Goal: Information Seeking & Learning: Learn about a topic

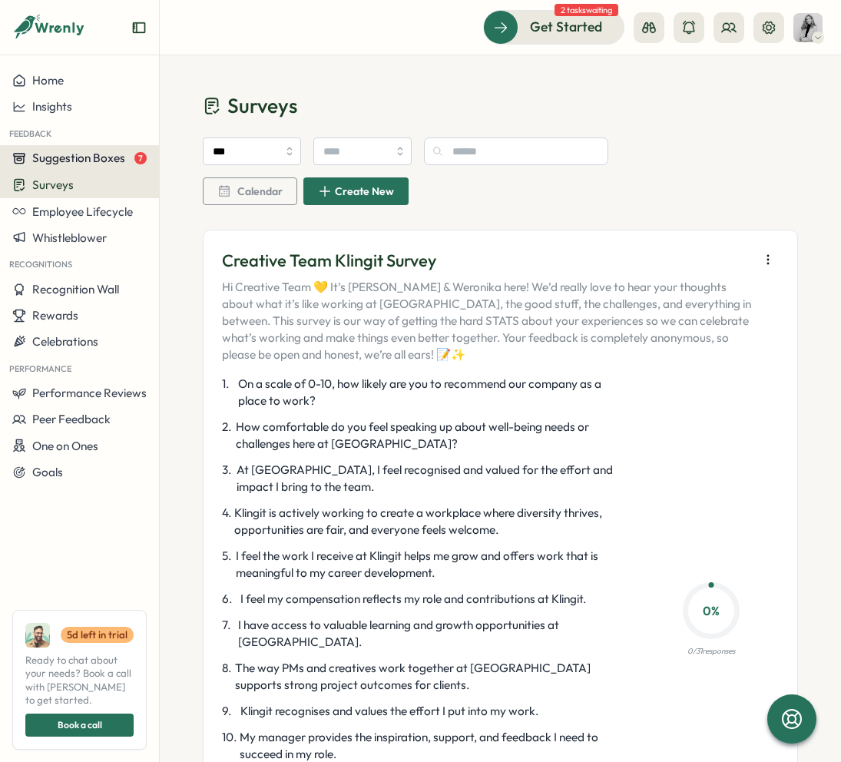
scroll to position [291, 0]
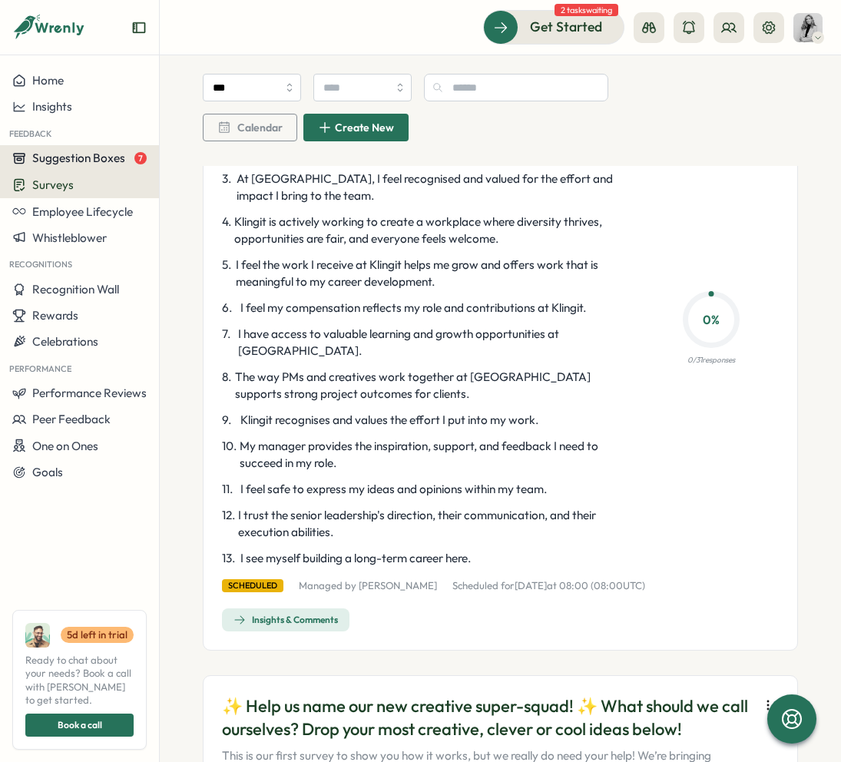
click at [134, 159] on span "7" at bounding box center [140, 158] width 12 height 12
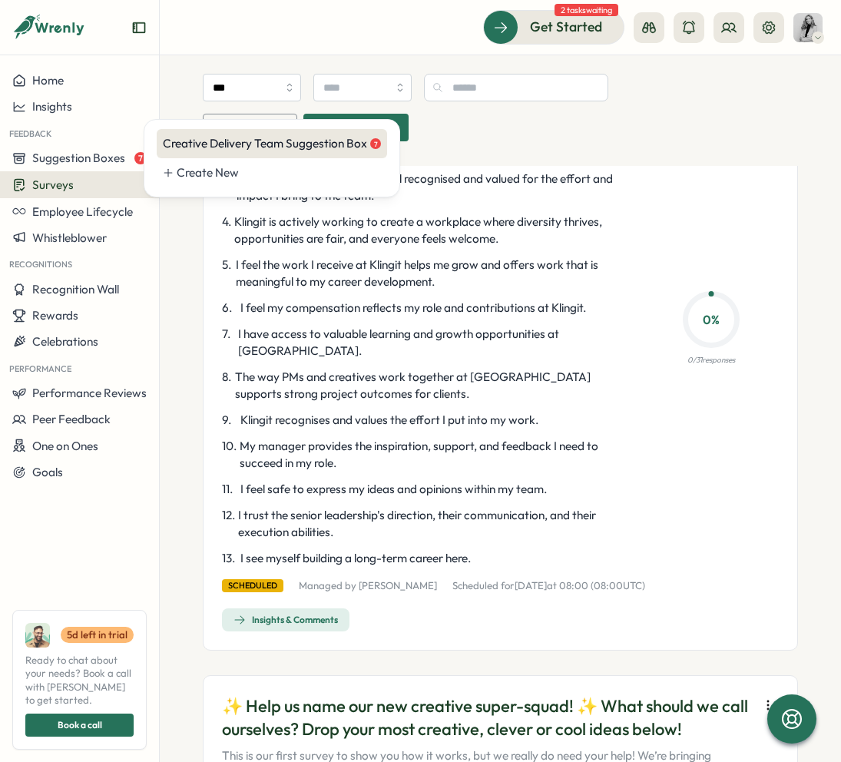
click at [220, 140] on div "Creative Delivery Team Suggestion Box 7" at bounding box center [272, 143] width 218 height 17
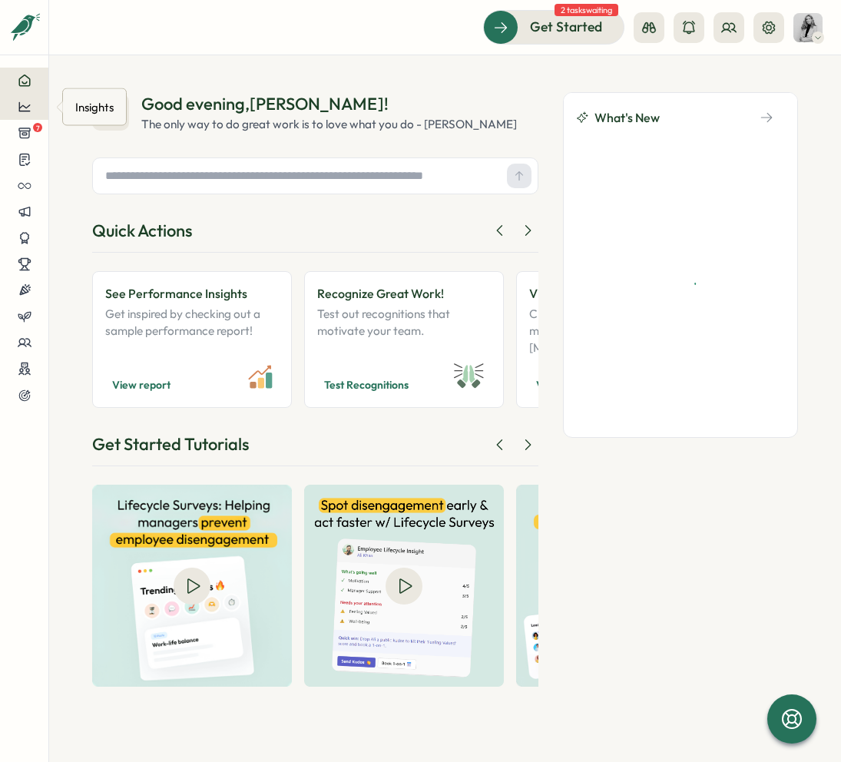
click at [31, 101] on div at bounding box center [24, 107] width 24 height 14
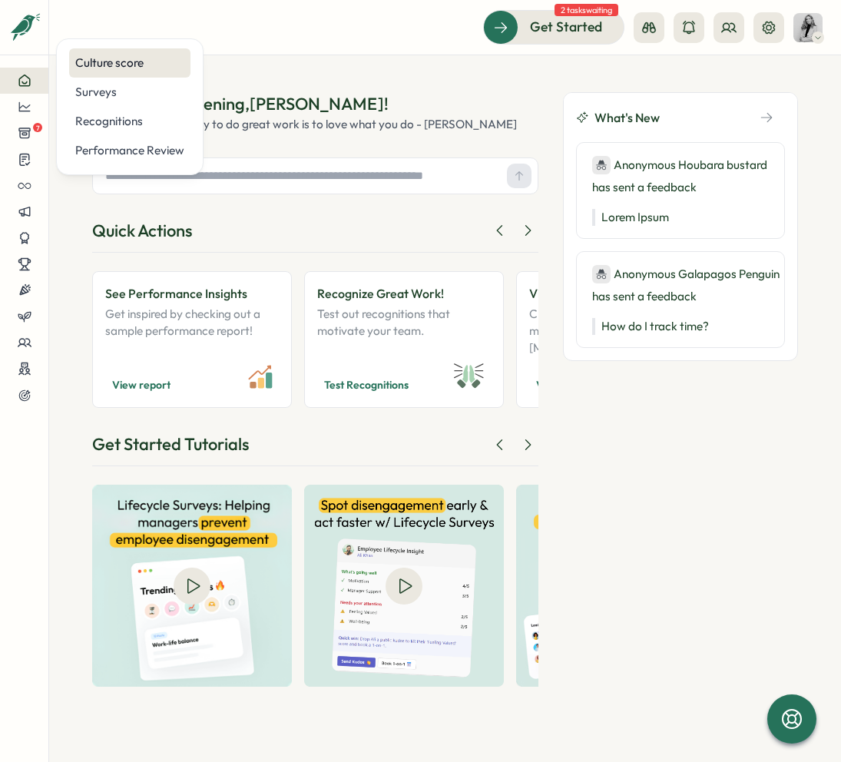
click at [169, 62] on div "Culture score" at bounding box center [129, 63] width 109 height 17
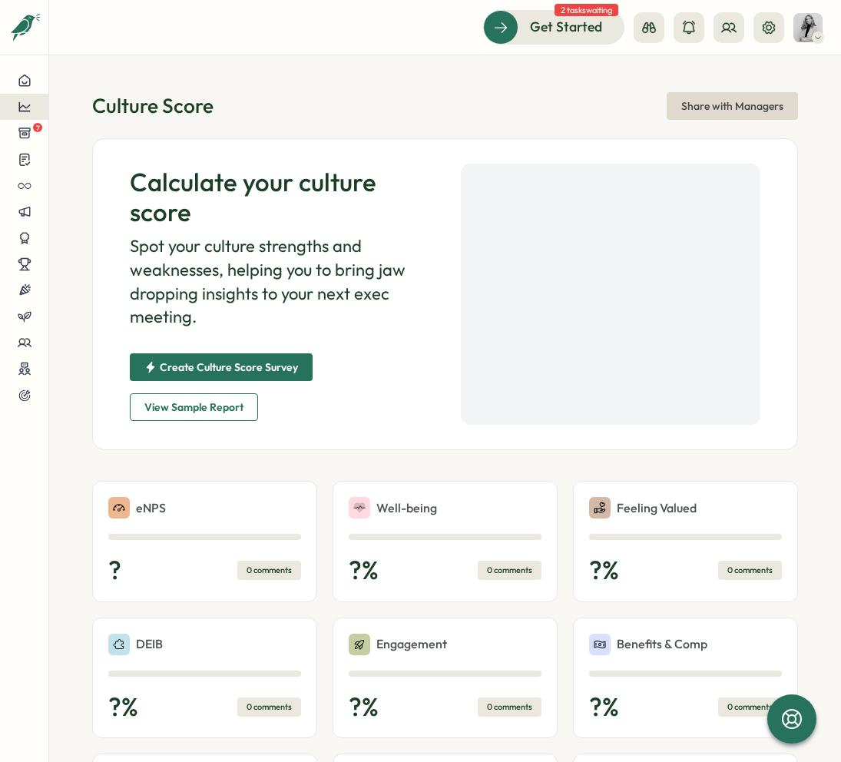
click at [26, 106] on icon at bounding box center [25, 107] width 14 height 14
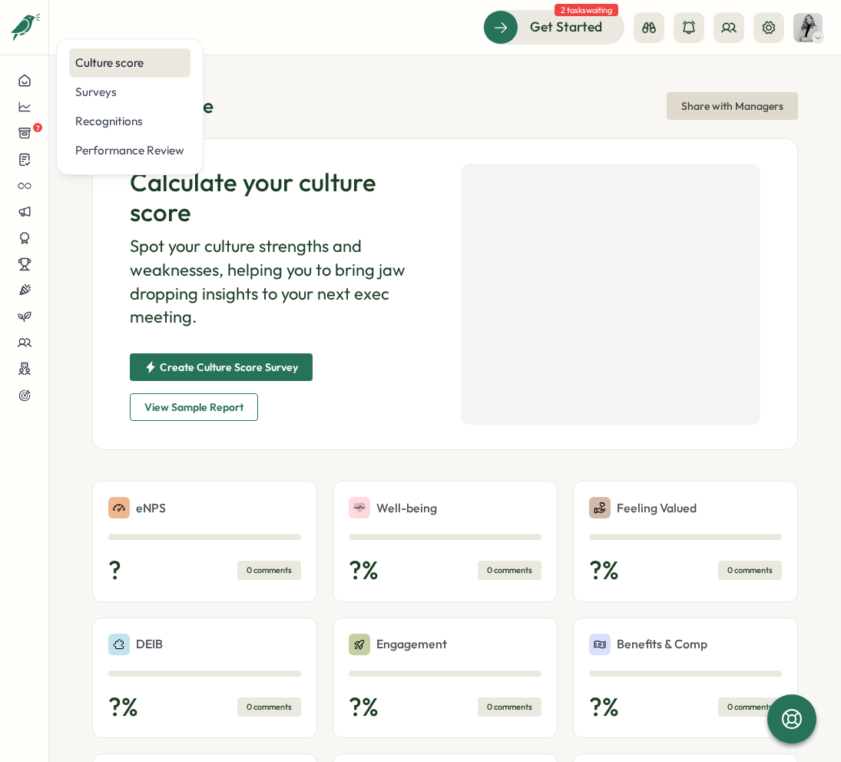
click at [138, 64] on div "Culture score" at bounding box center [129, 63] width 109 height 17
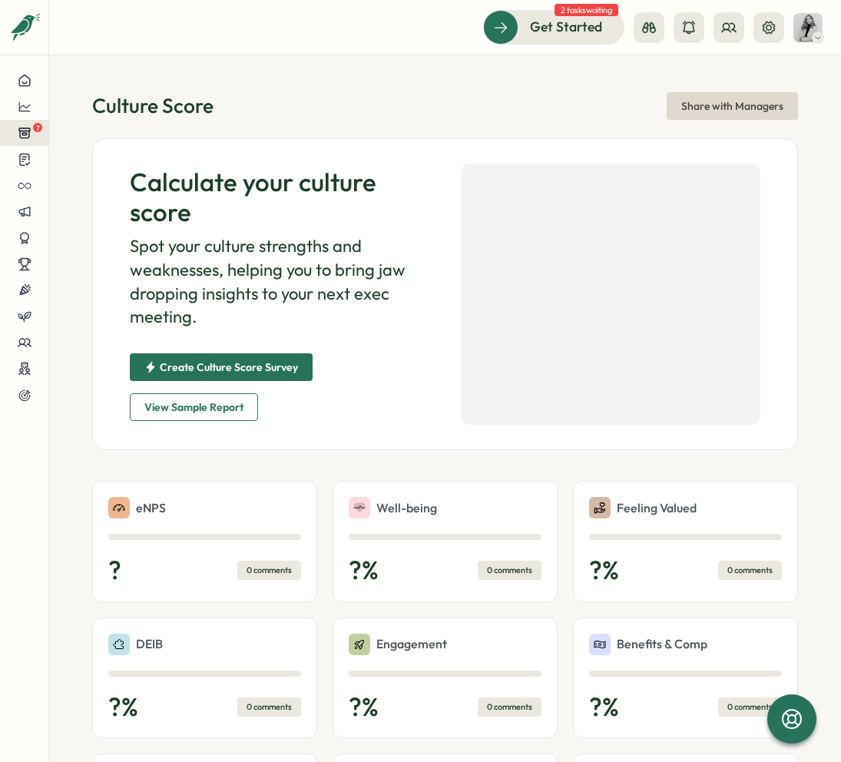
click at [36, 127] on span "7" at bounding box center [37, 127] width 9 height 9
click at [22, 104] on icon at bounding box center [24, 106] width 12 height 9
click at [31, 138] on div "7" at bounding box center [24, 133] width 24 height 14
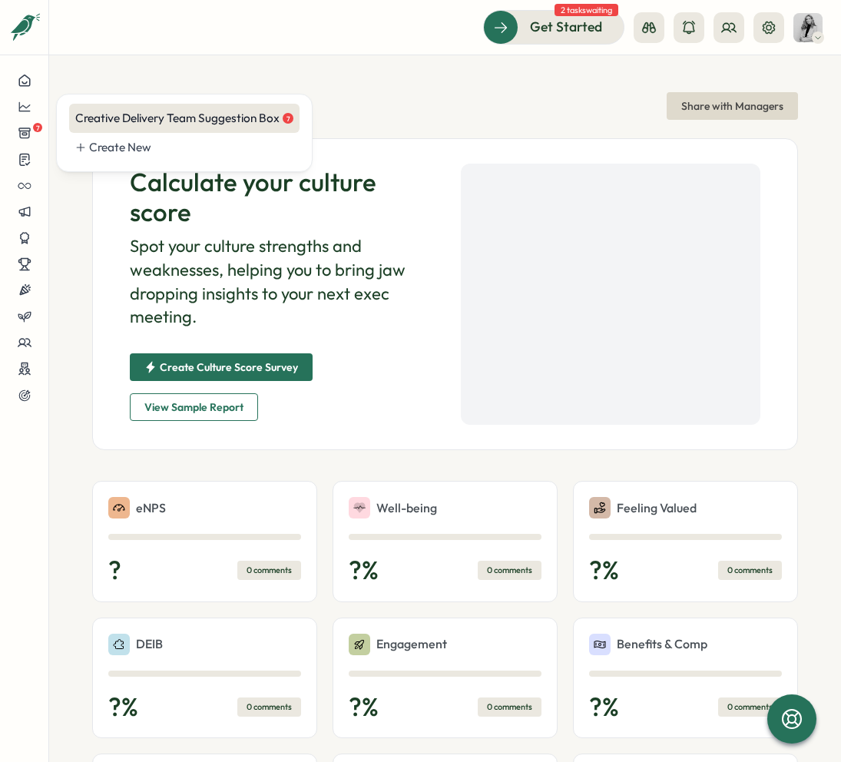
click at [165, 116] on div "Creative Delivery Team Suggestion Box 7" at bounding box center [184, 118] width 218 height 17
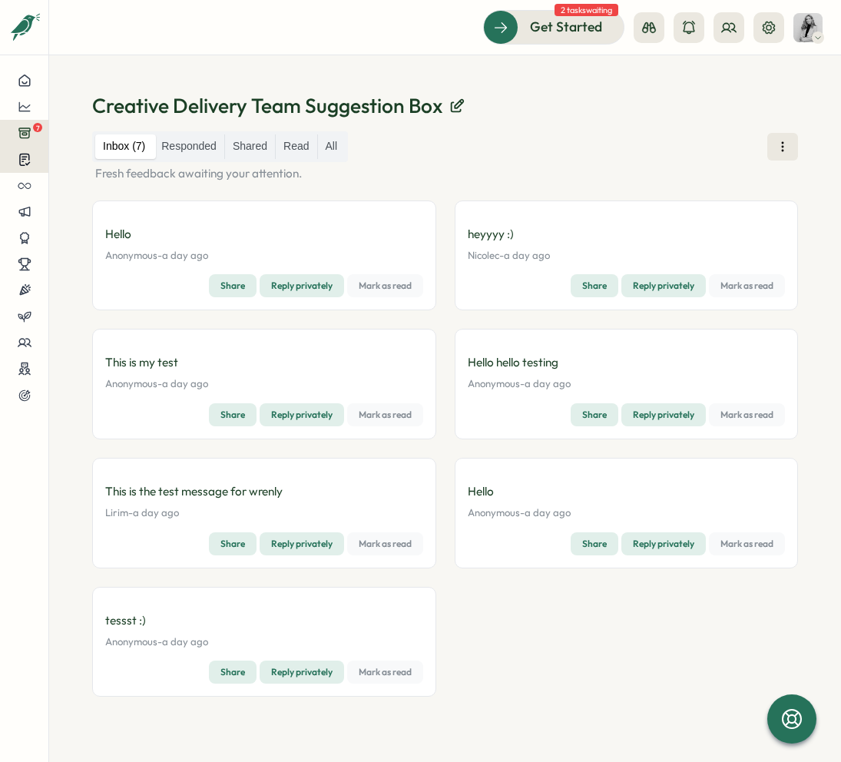
click at [31, 164] on div at bounding box center [24, 159] width 24 height 15
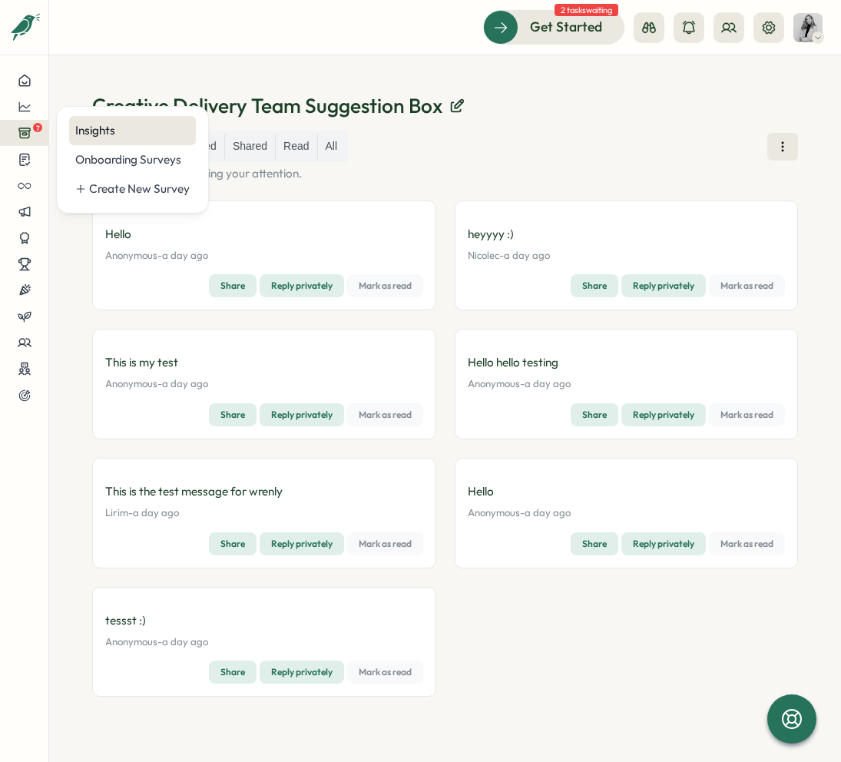
click at [134, 131] on div "Insights" at bounding box center [132, 130] width 114 height 17
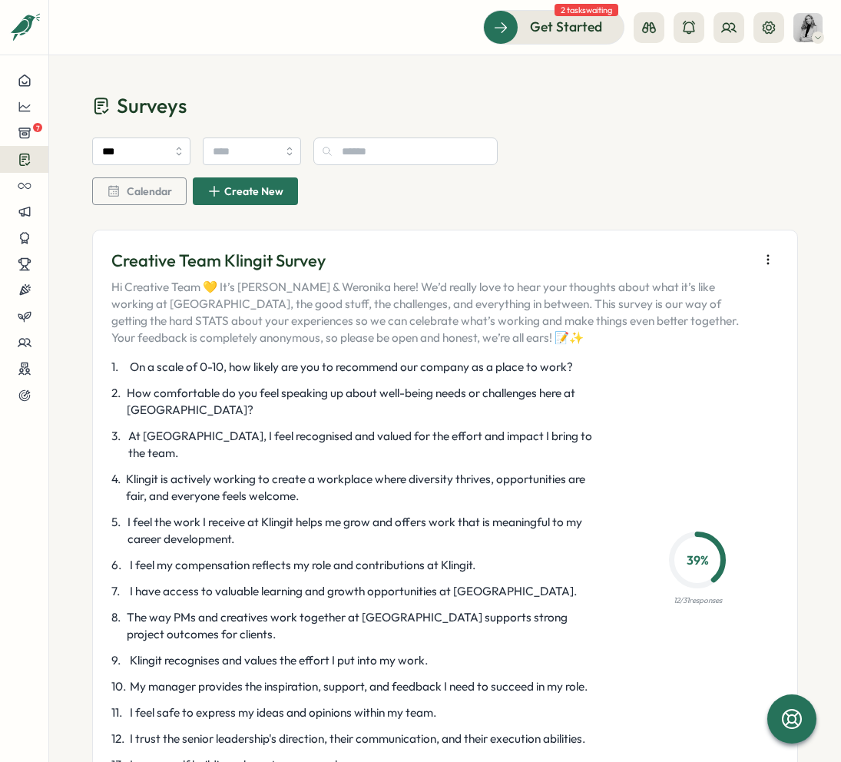
scroll to position [416, 0]
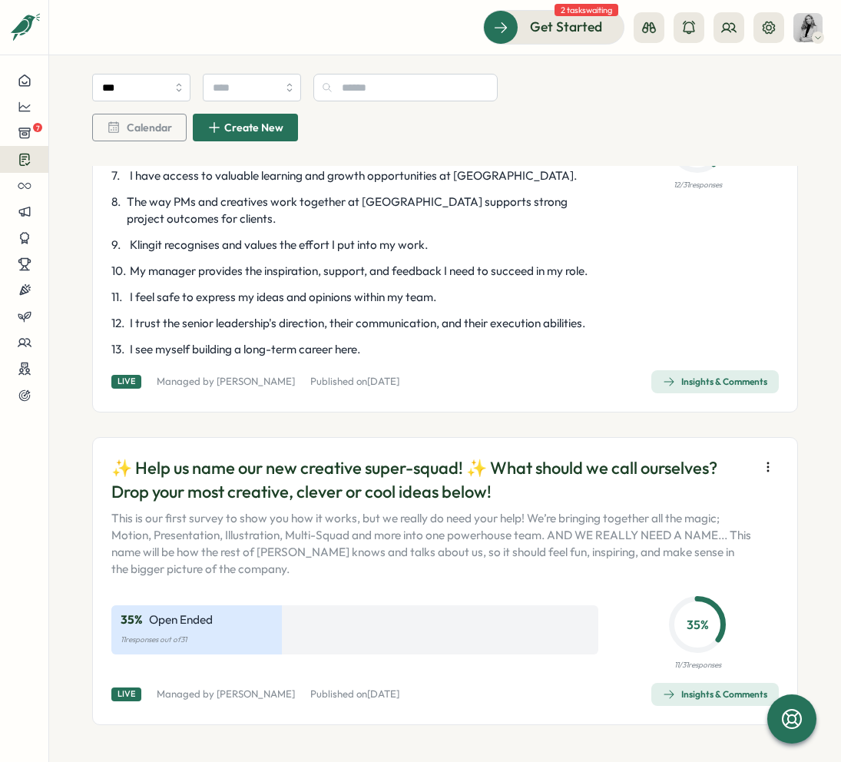
click at [710, 376] on div "Insights & Comments" at bounding box center [715, 382] width 104 height 12
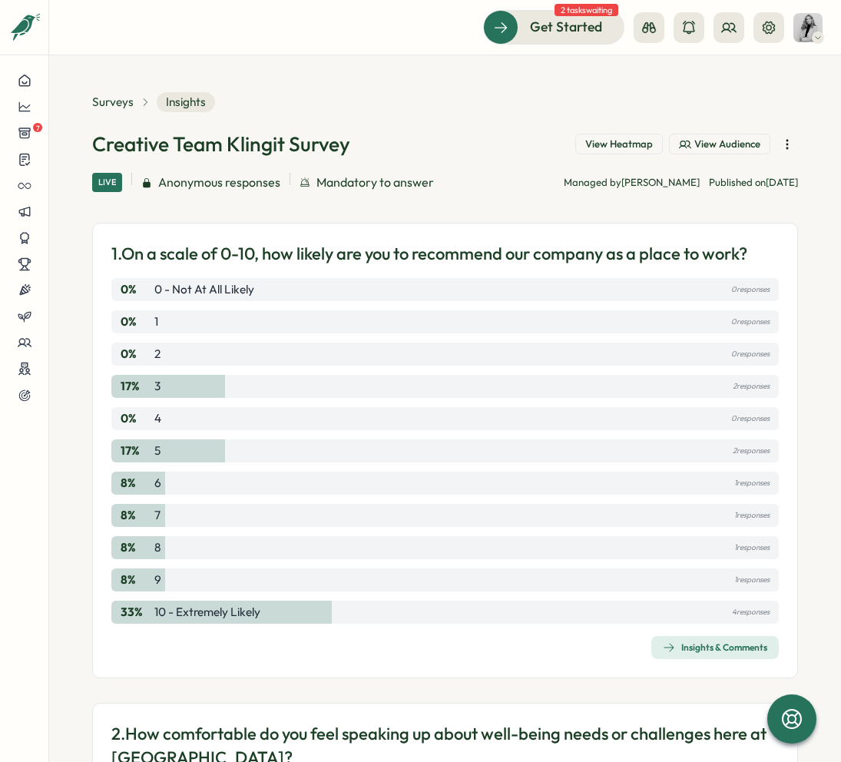
click at [631, 146] on span "View Heatmap" at bounding box center [619, 144] width 68 height 14
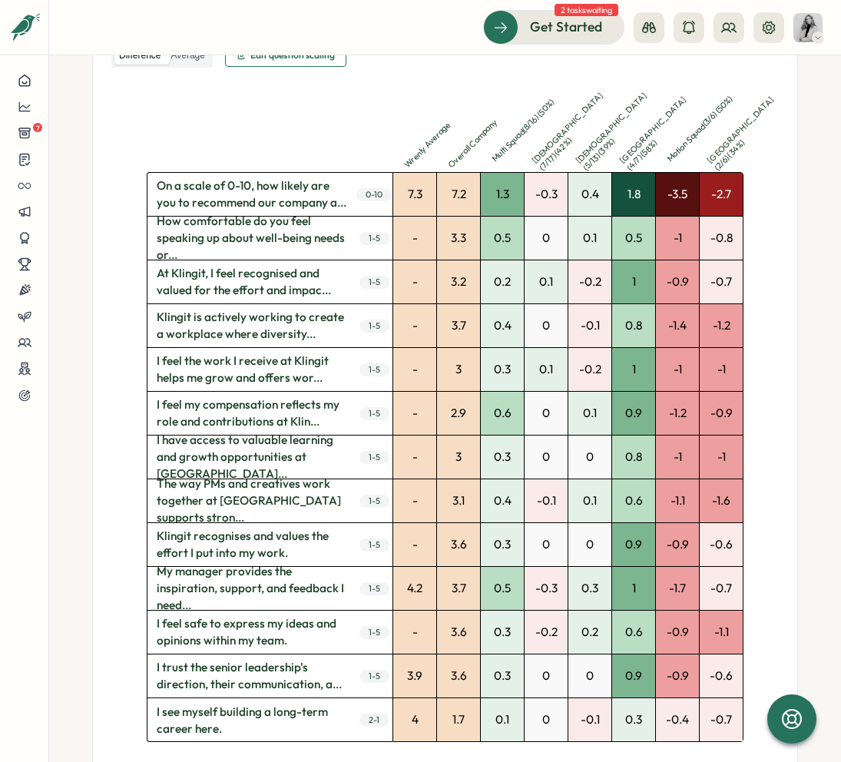
scroll to position [475, 0]
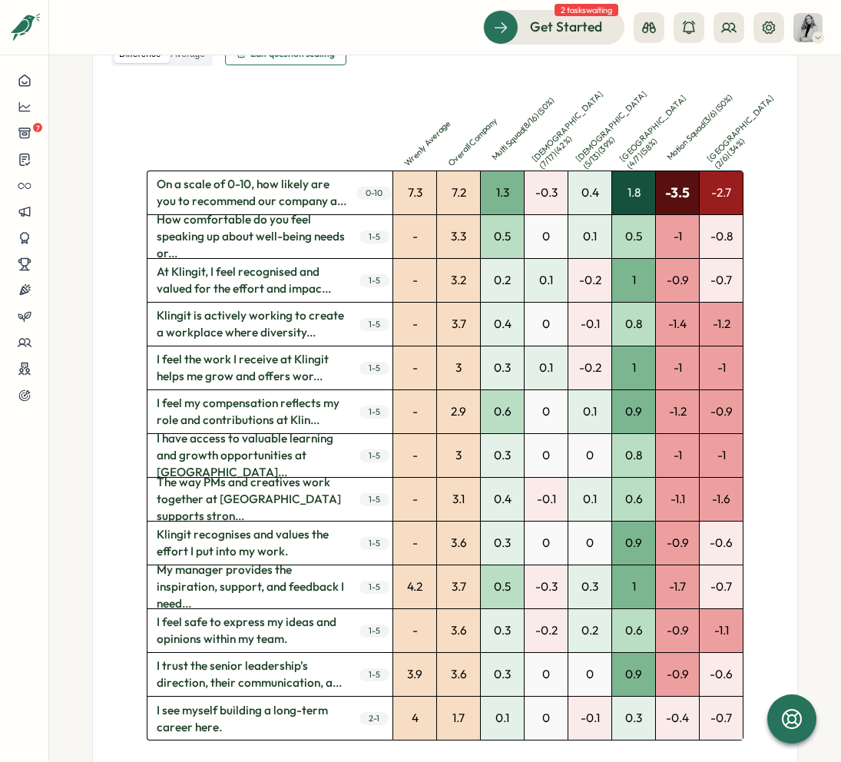
click at [684, 178] on div "-3.5" at bounding box center [677, 192] width 43 height 43
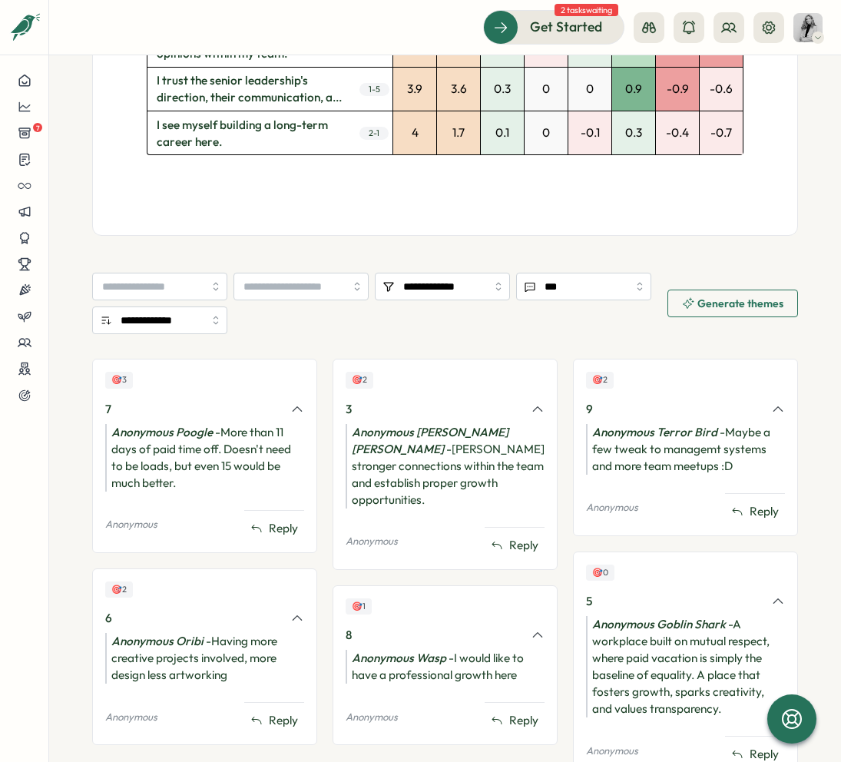
scroll to position [1076, 0]
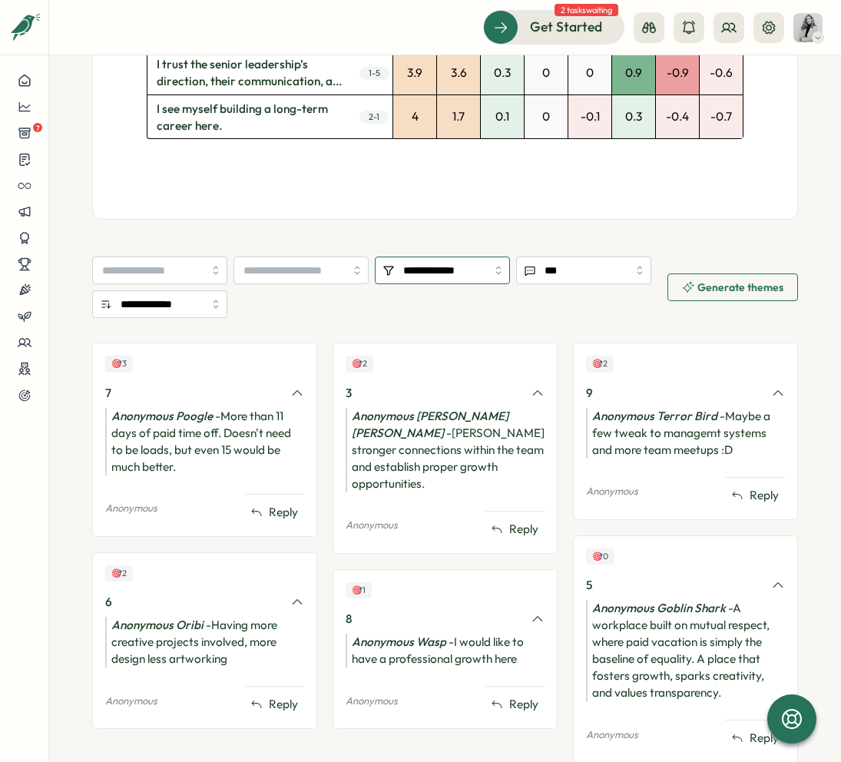
click at [466, 264] on input "**********" at bounding box center [442, 271] width 135 height 28
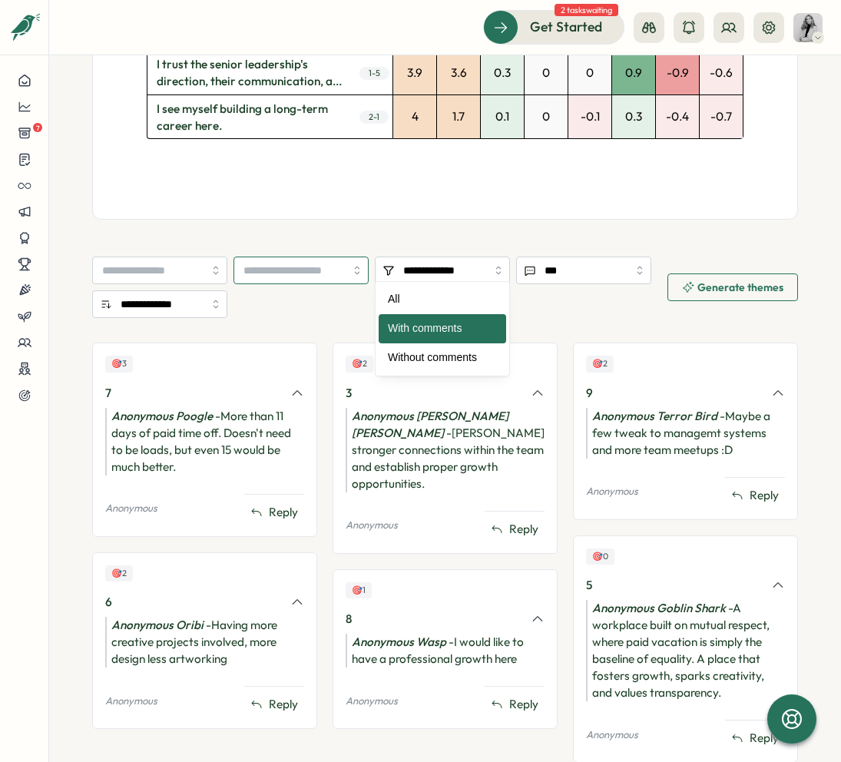
click at [310, 260] on input "search" at bounding box center [300, 271] width 135 height 28
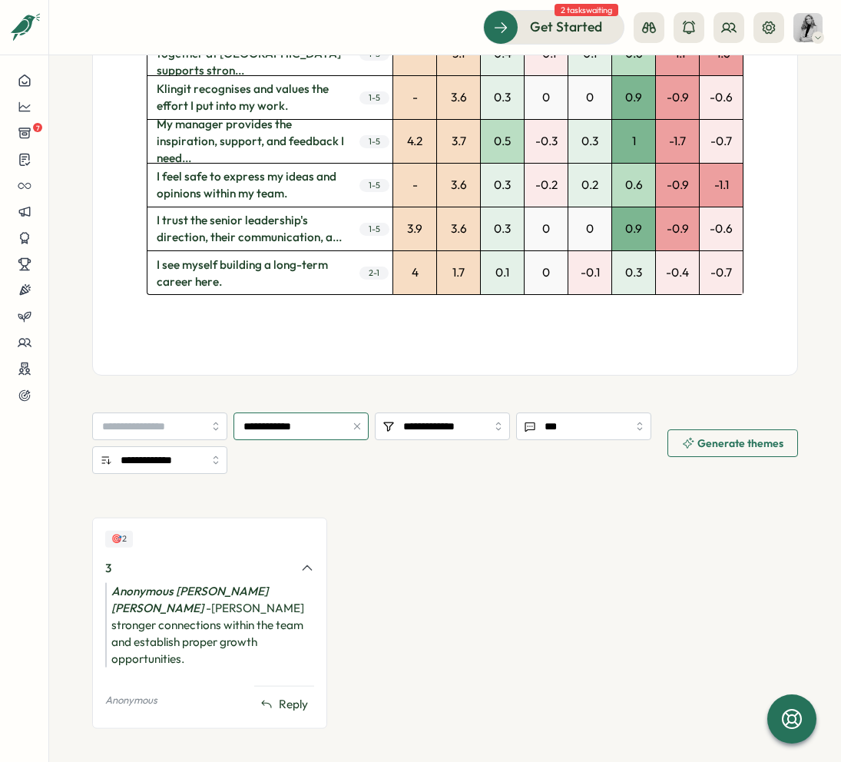
scroll to position [893, 0]
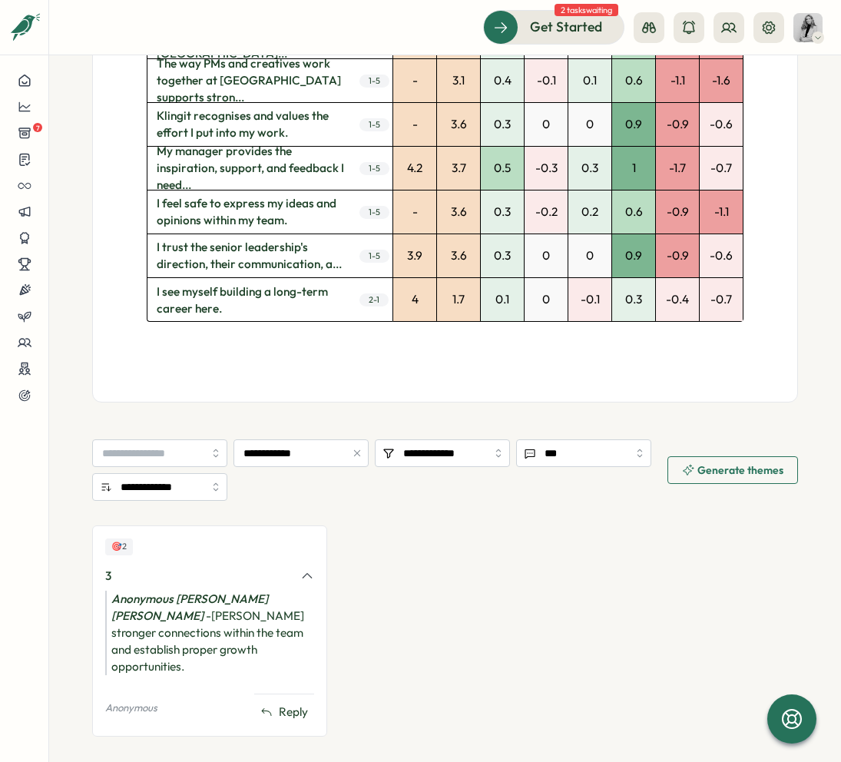
click at [303, 573] on icon at bounding box center [307, 575] width 8 height 5
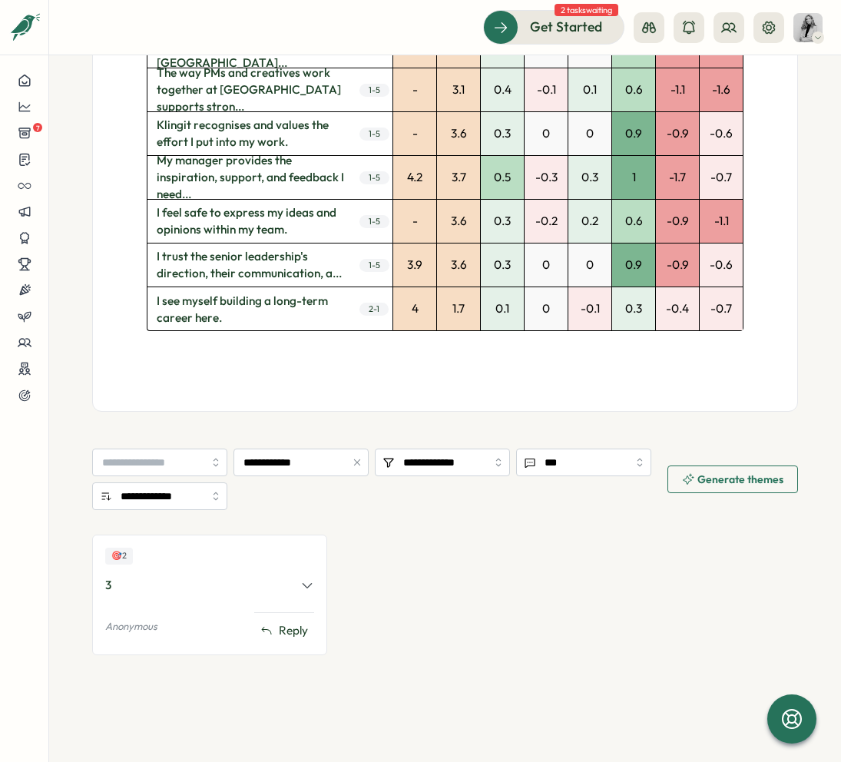
click at [303, 583] on icon at bounding box center [307, 585] width 8 height 5
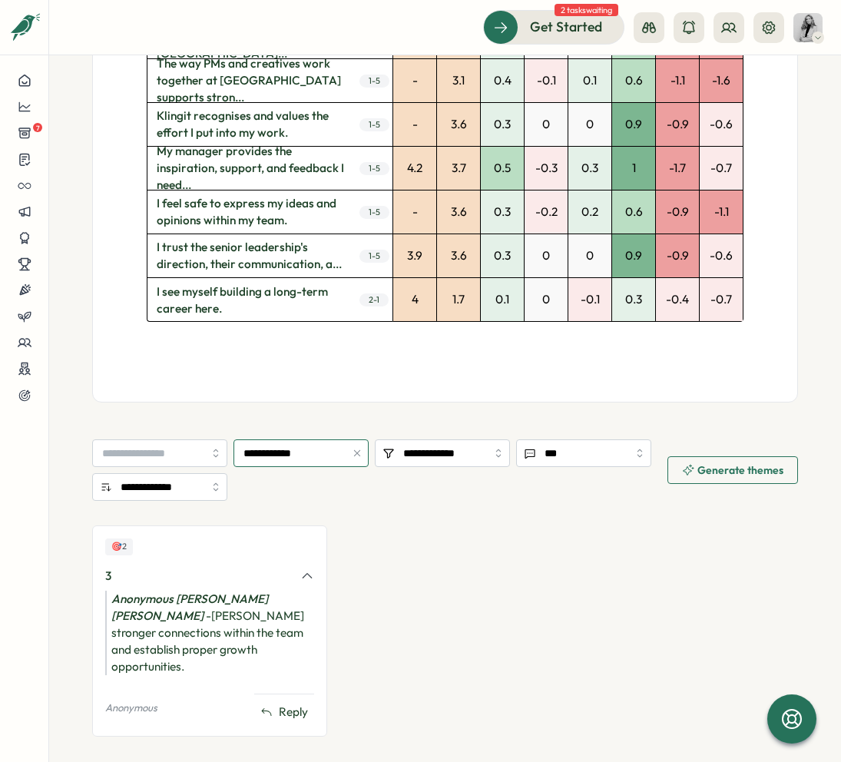
click at [303, 439] on input "**********" at bounding box center [300, 453] width 135 height 28
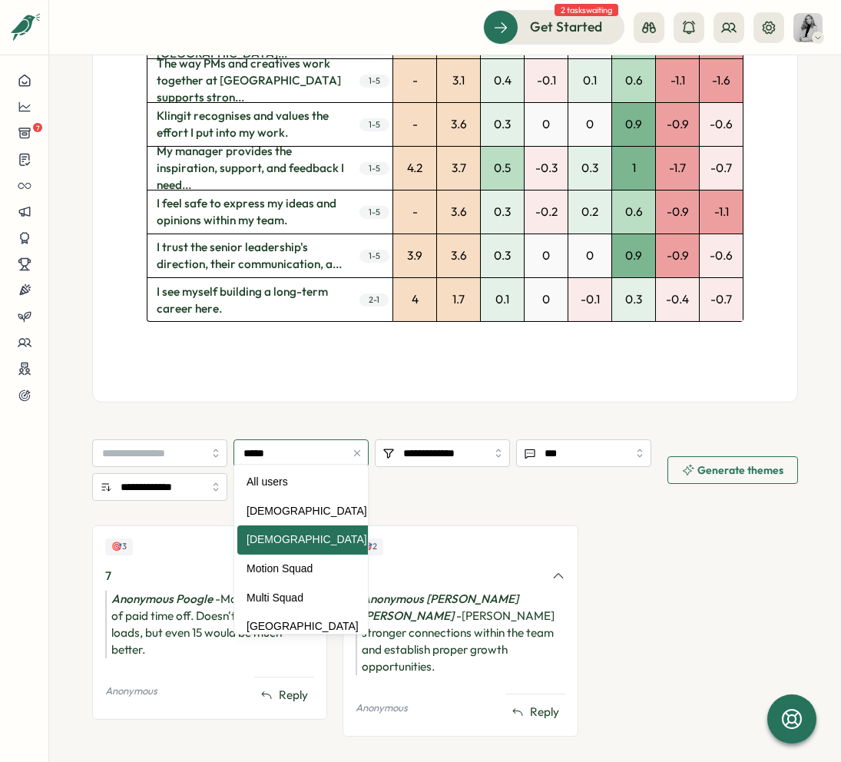
click at [329, 452] on input "*****" at bounding box center [300, 453] width 135 height 28
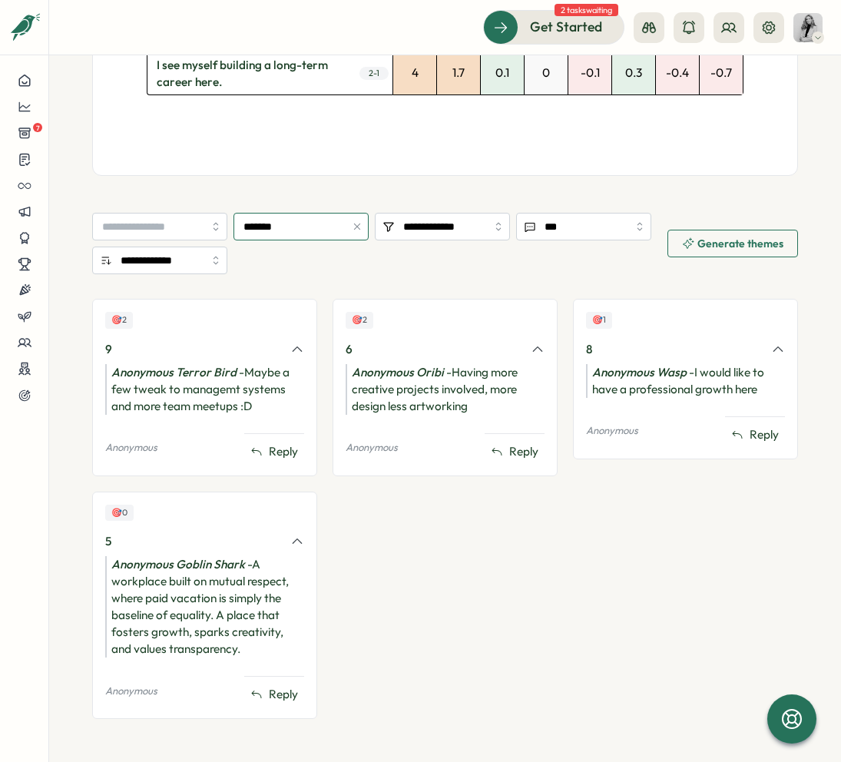
scroll to position [883, 0]
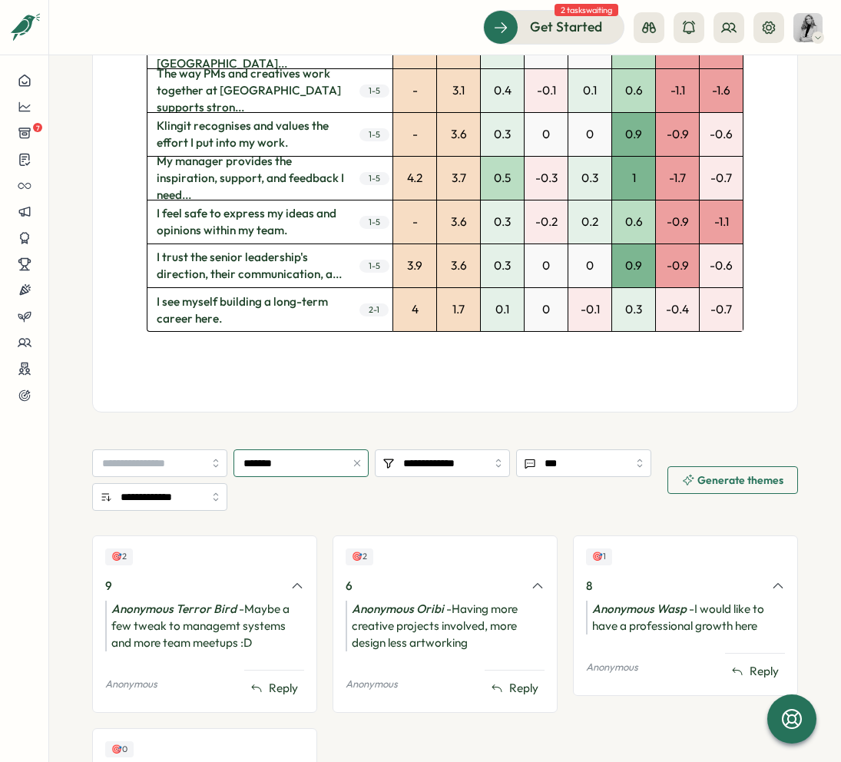
click at [335, 459] on input "*******" at bounding box center [300, 463] width 135 height 28
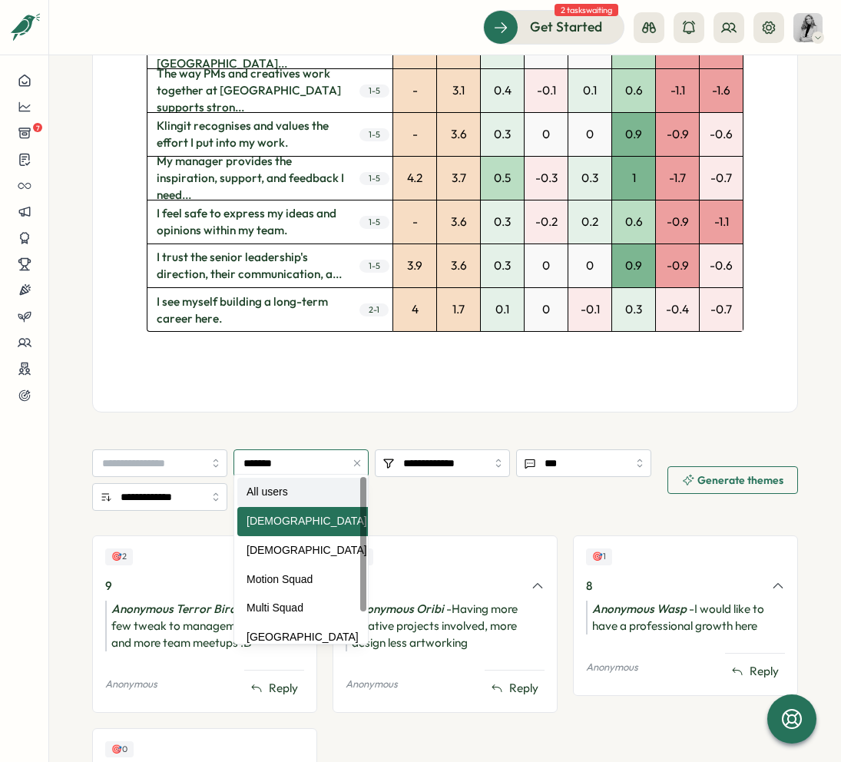
type input "*********"
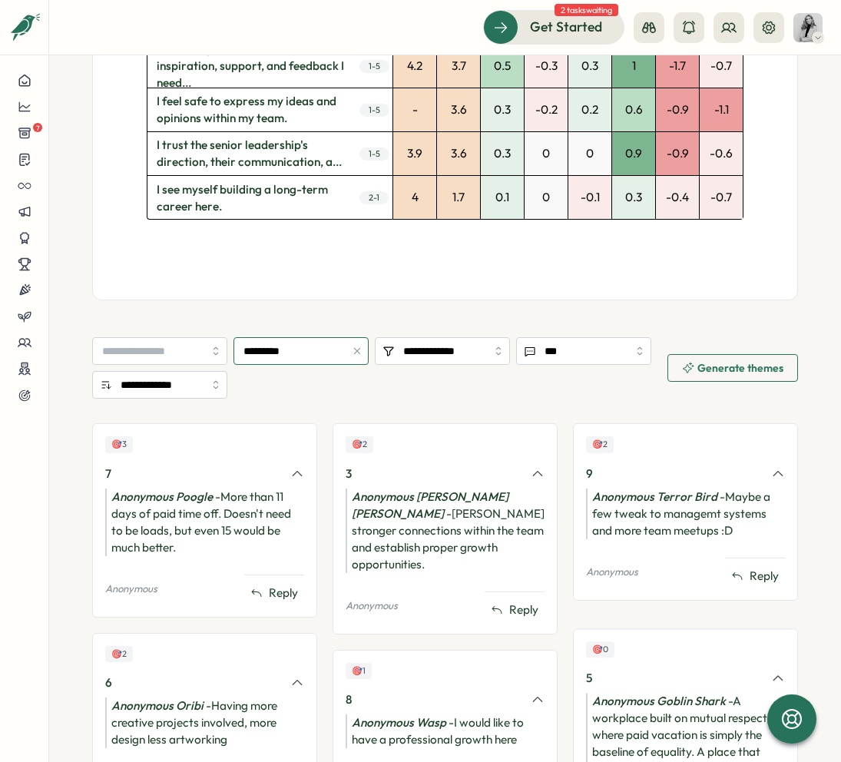
scroll to position [1120, 0]
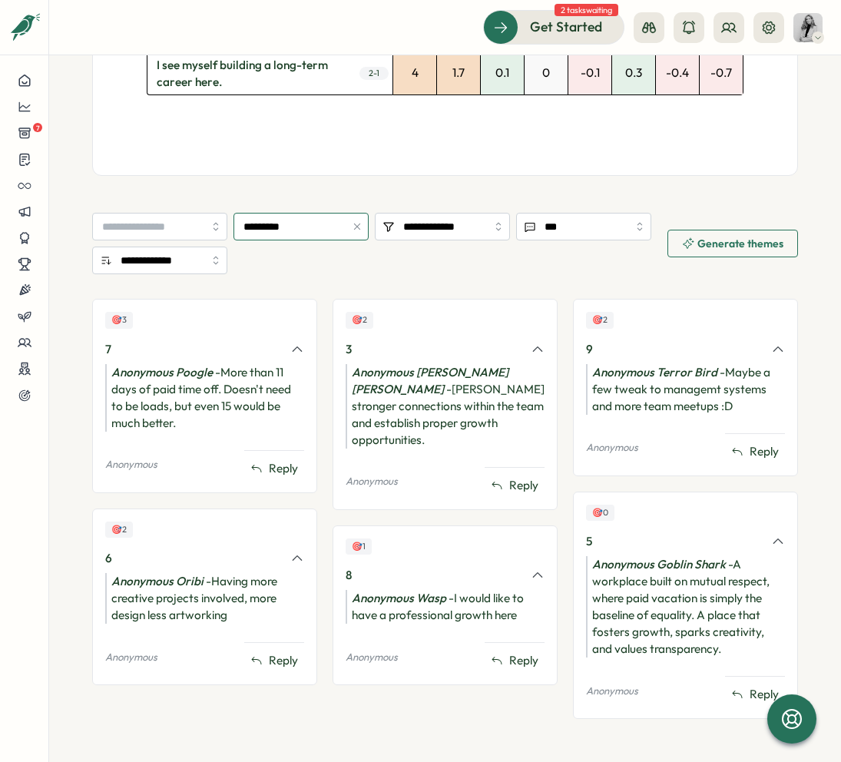
click at [360, 221] on icon "button" at bounding box center [357, 226] width 11 height 11
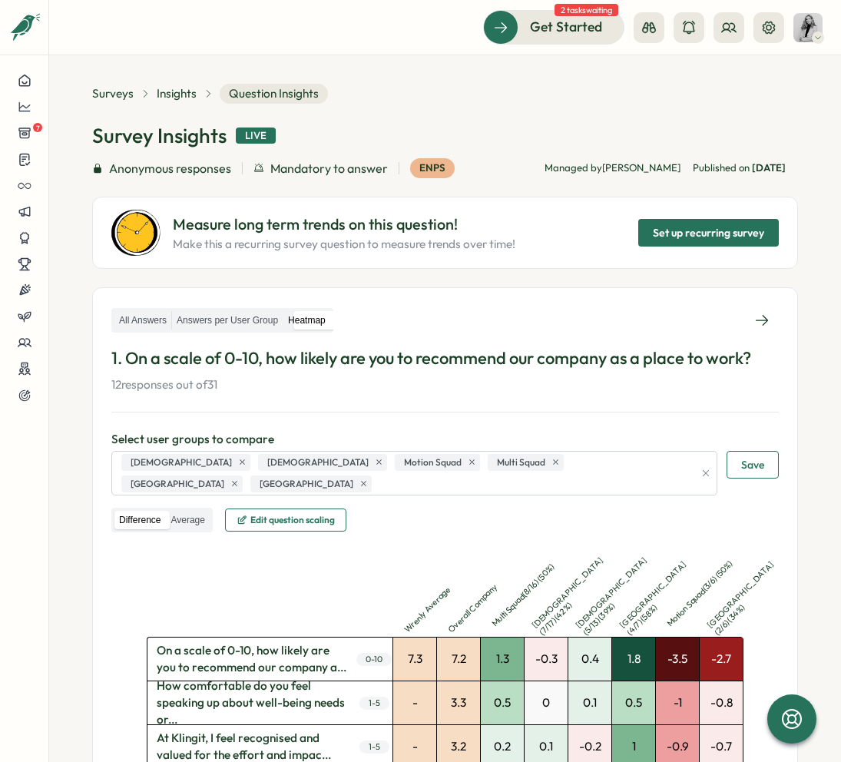
scroll to position [0, 0]
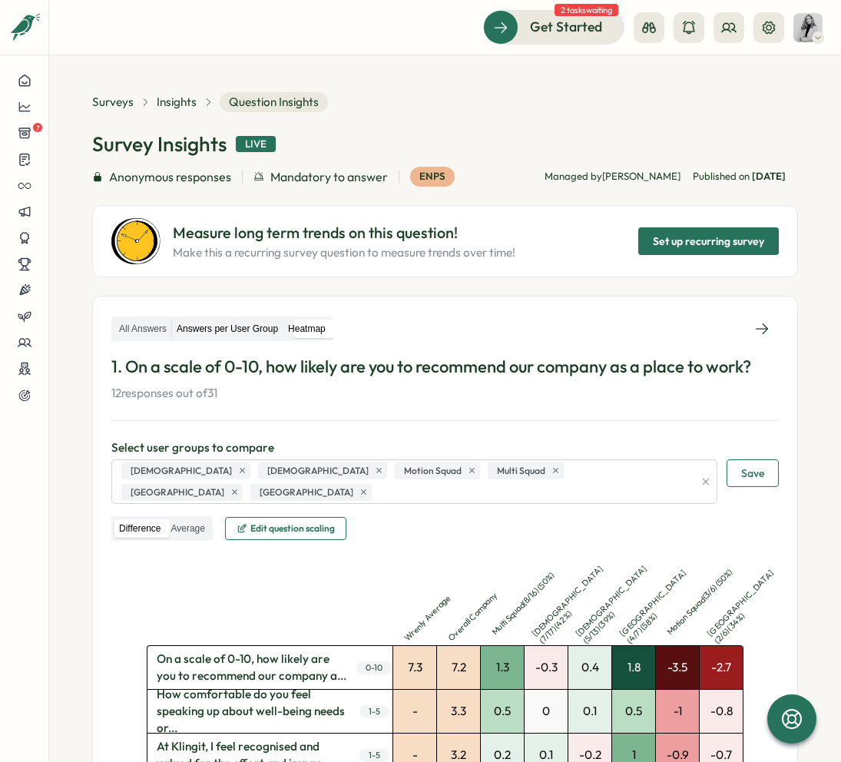
click at [197, 323] on label "Answers per User Group" at bounding box center [227, 329] width 111 height 19
